Goal: Book appointment/travel/reservation

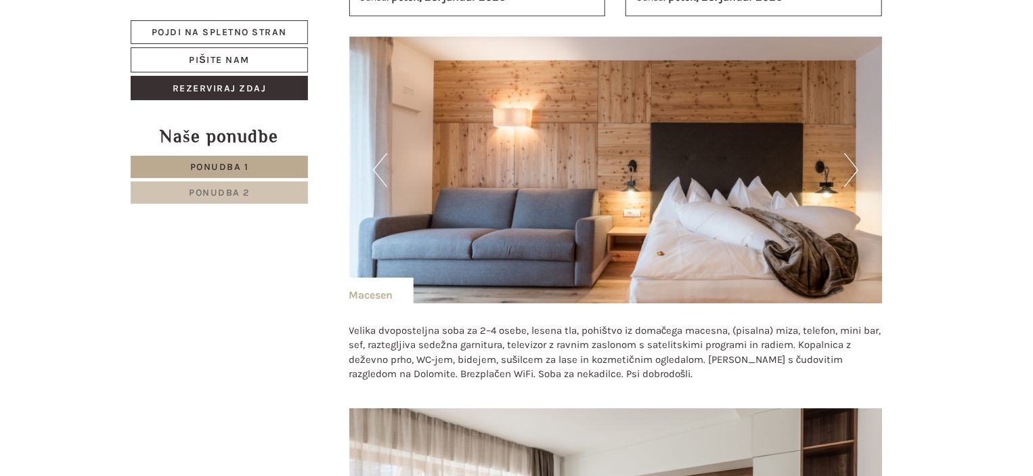
scroll to position [2301, 0]
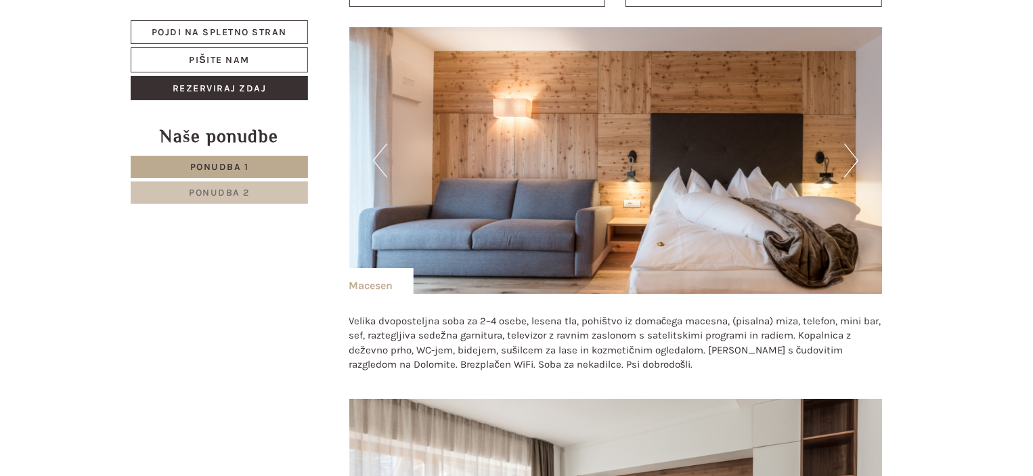
click at [230, 194] on font "Ponudba 2" at bounding box center [219, 193] width 61 height 12
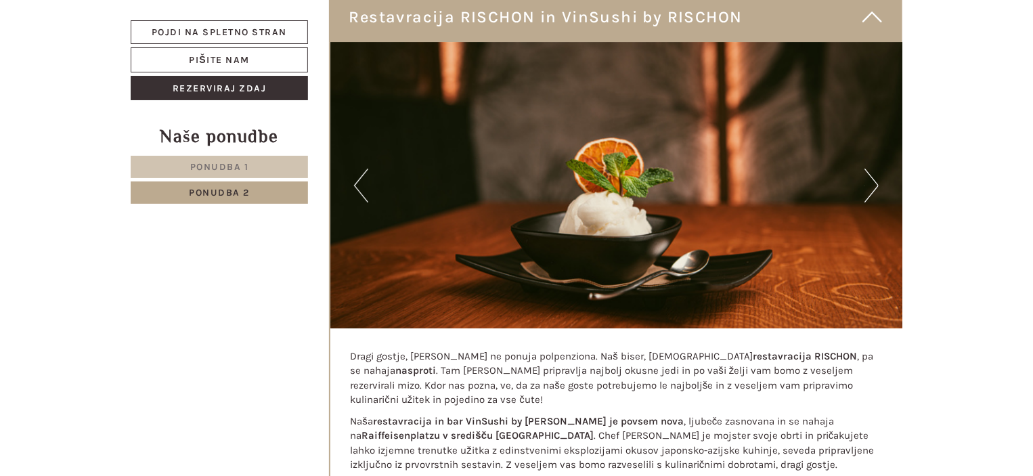
scroll to position [615, 0]
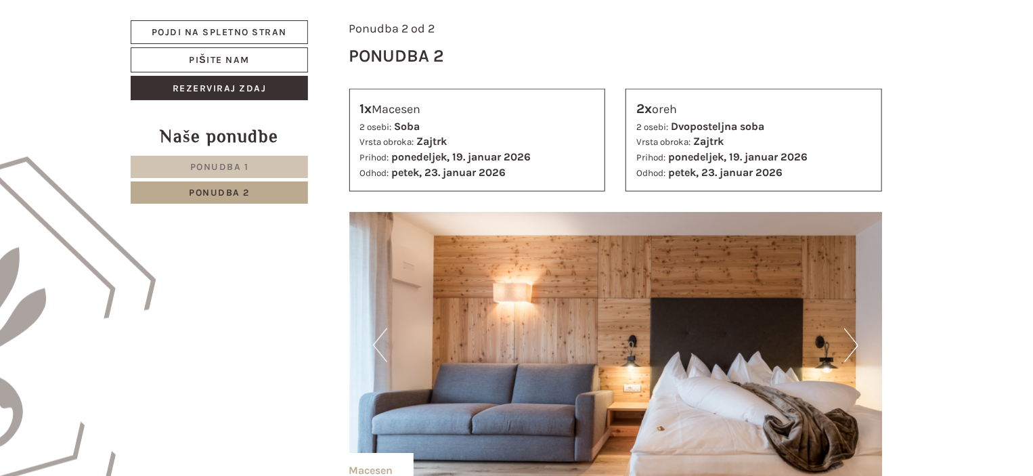
click at [228, 162] on font "Ponudba 1" at bounding box center [219, 167] width 59 height 12
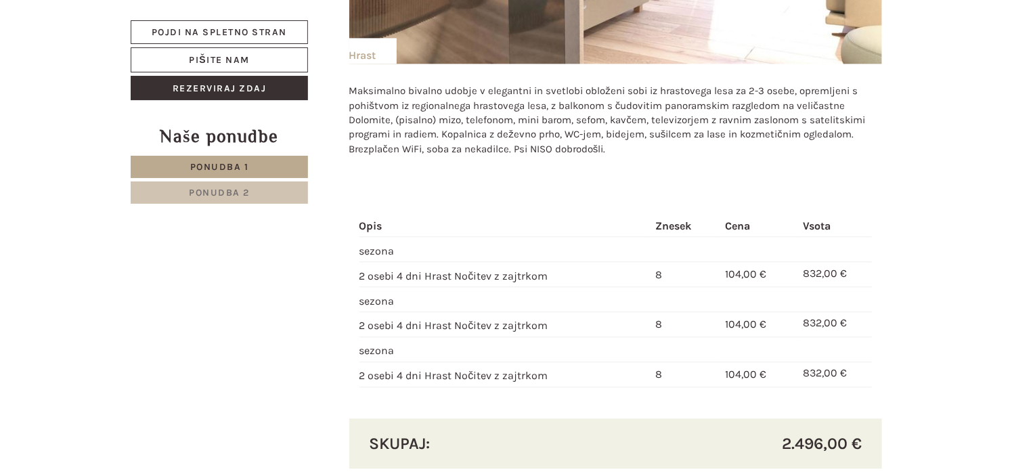
scroll to position [1359, 0]
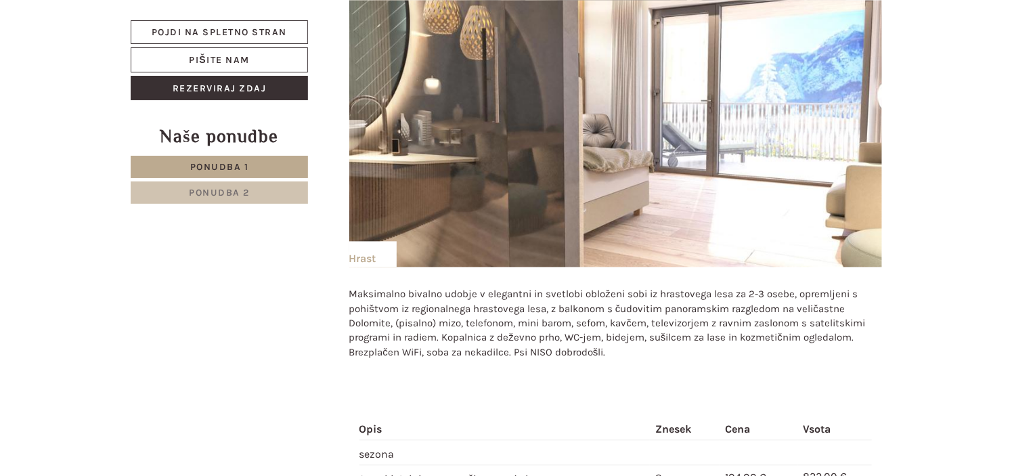
click at [241, 187] on font "Ponudba 2" at bounding box center [219, 193] width 61 height 12
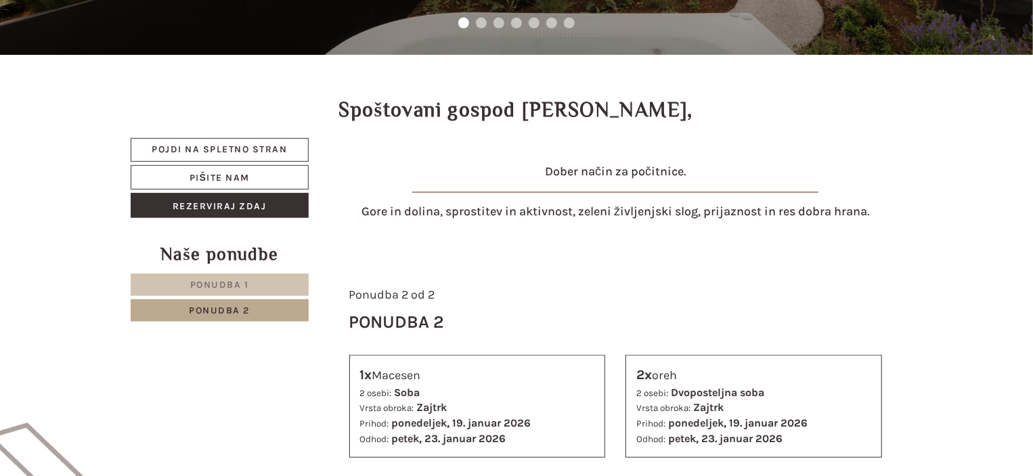
scroll to position [276, 0]
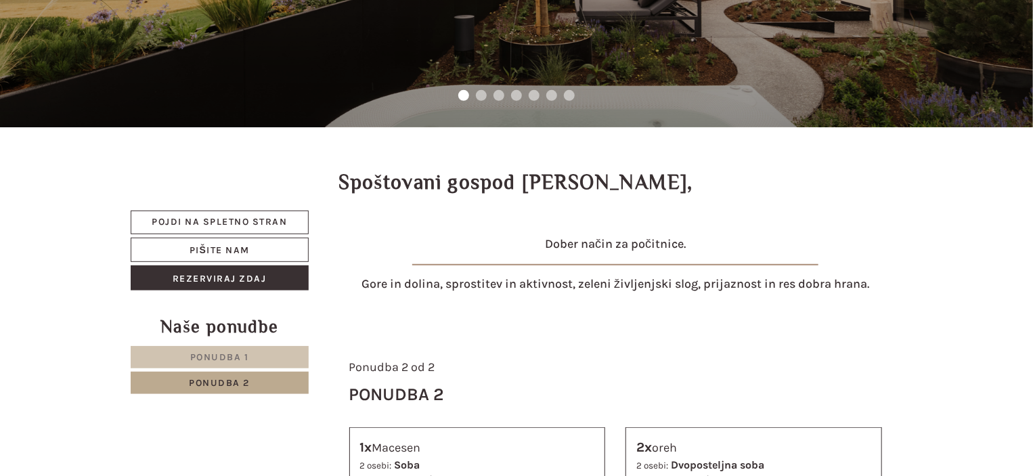
click at [227, 349] on link "Ponudba 1" at bounding box center [220, 357] width 178 height 22
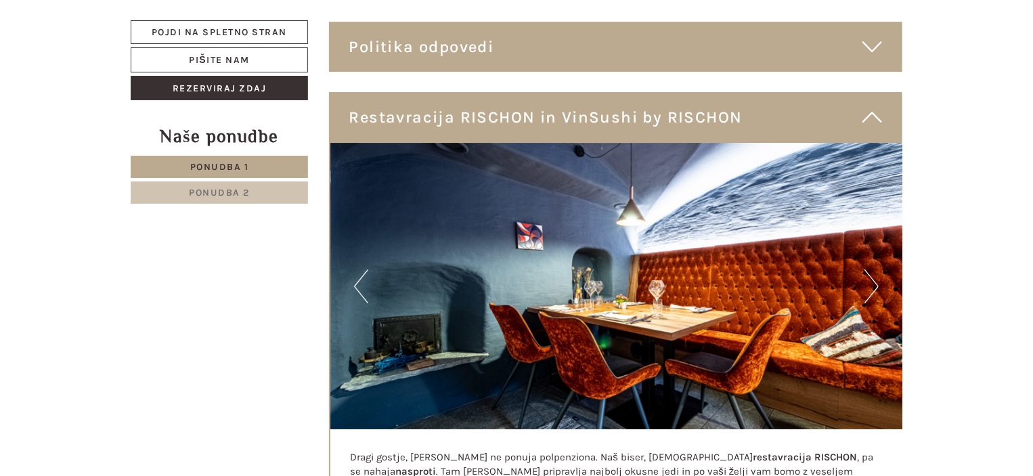
scroll to position [2442, 0]
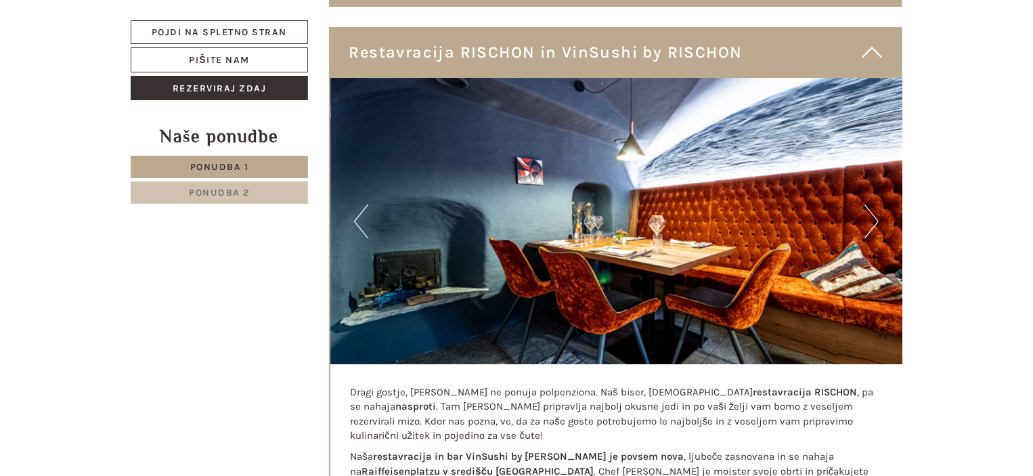
click at [199, 196] on font "Ponudba 2" at bounding box center [219, 193] width 61 height 12
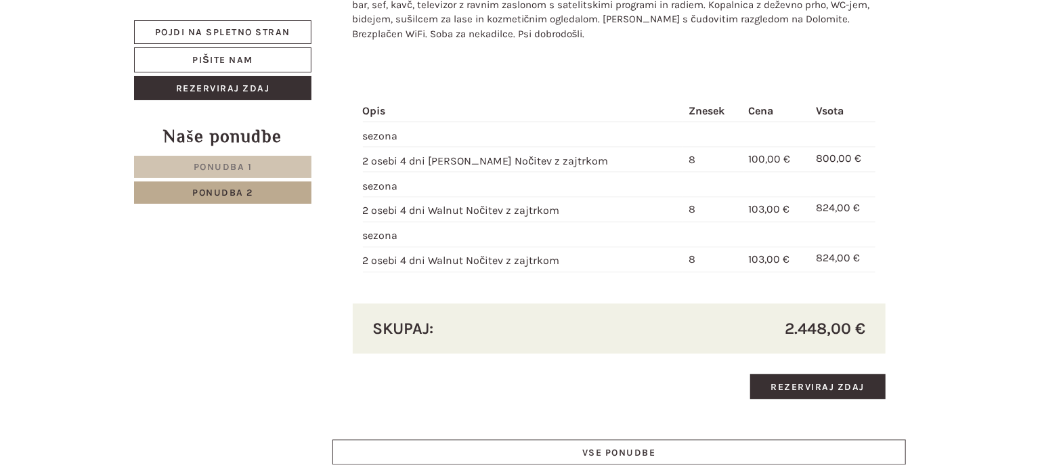
scroll to position [1562, 0]
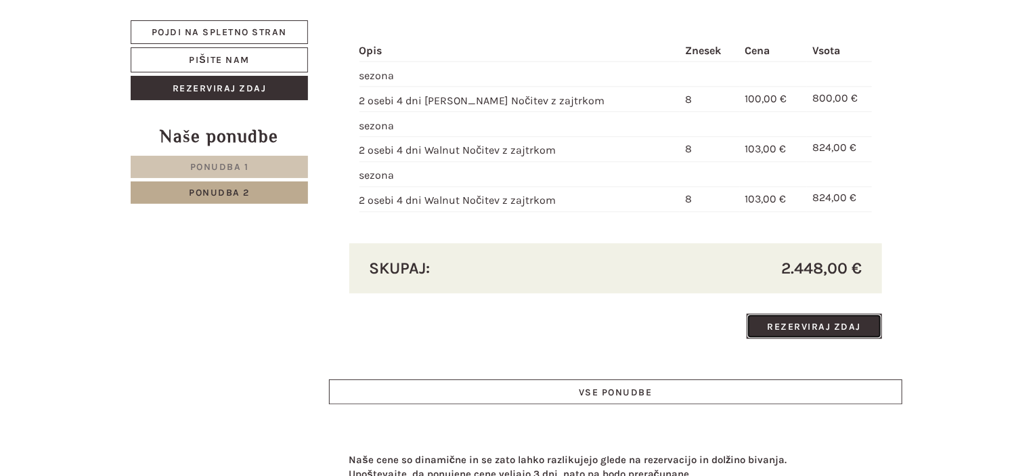
click at [810, 321] on font "Rezerviraj zdaj" at bounding box center [815, 327] width 94 height 12
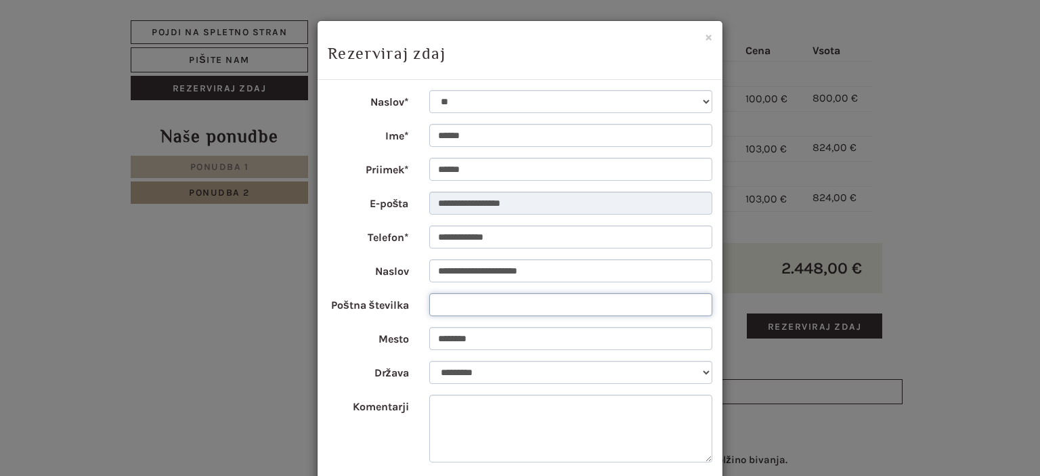
click at [447, 302] on input "Poštna številka" at bounding box center [571, 304] width 284 height 23
type input "****"
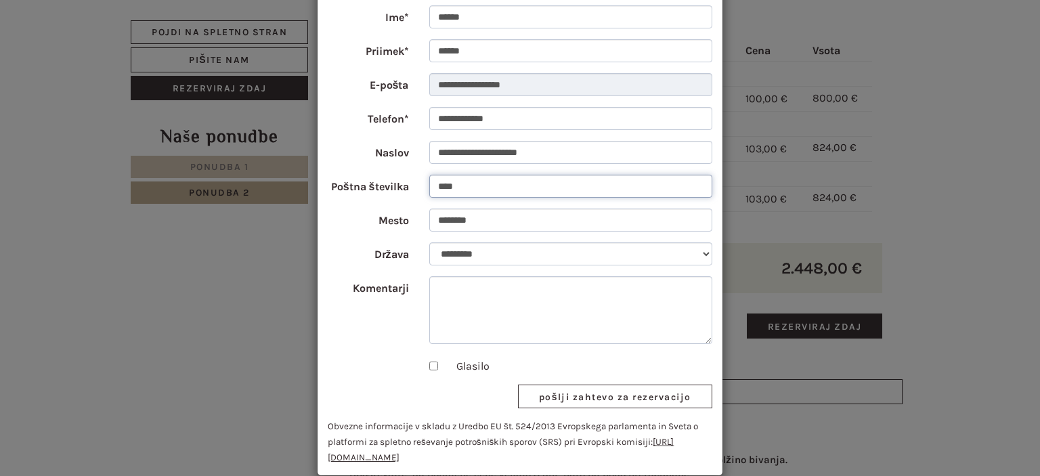
scroll to position [138, 0]
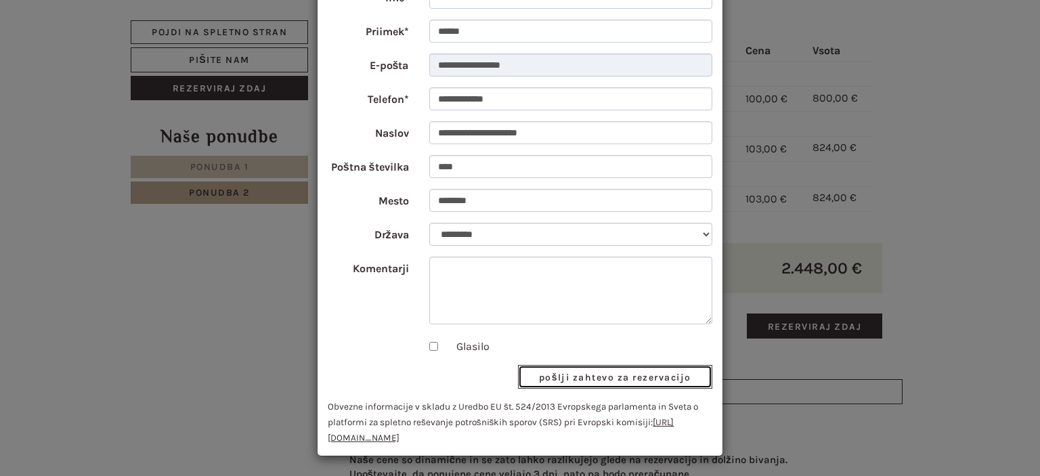
click at [600, 373] on font "pošlji zahtevo za rezervacijo" at bounding box center [615, 377] width 152 height 12
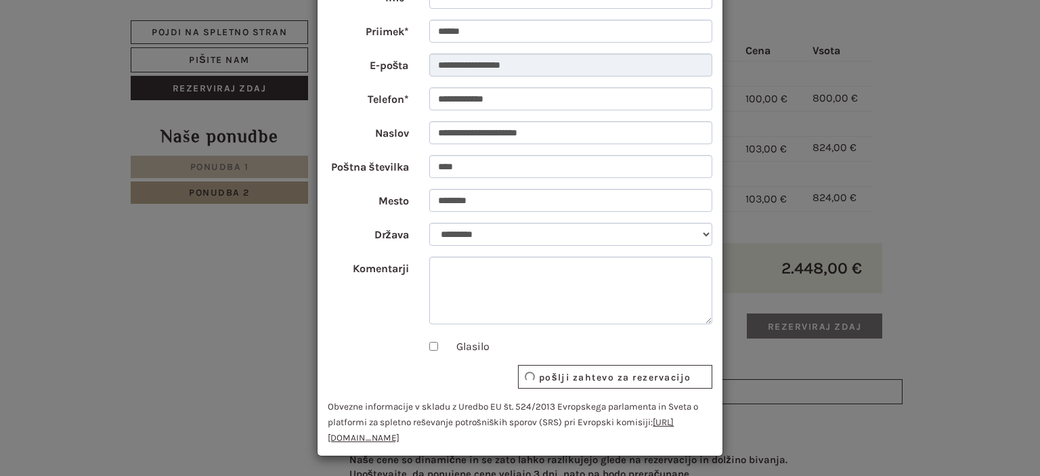
scroll to position [0, 0]
